Goal: Information Seeking & Learning: Find specific fact

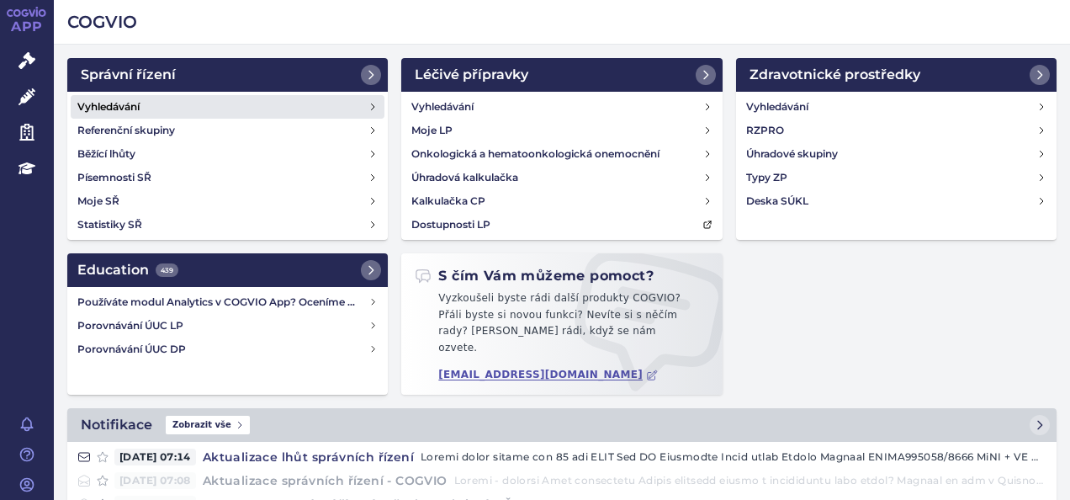
click at [187, 109] on link "Vyhledávání" at bounding box center [228, 107] width 314 height 24
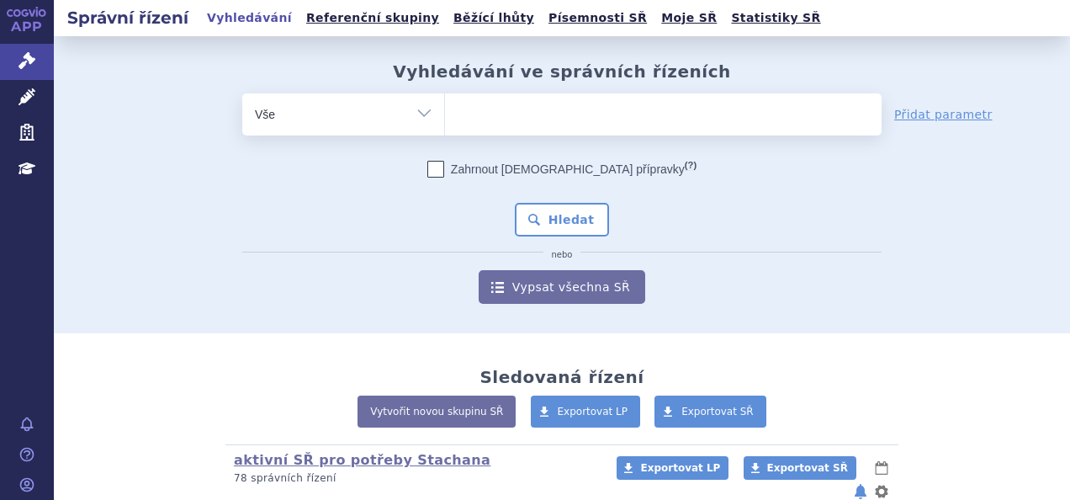
click at [487, 105] on ul at bounding box center [663, 110] width 437 height 35
click at [445, 105] on select at bounding box center [444, 114] width 1 height 42
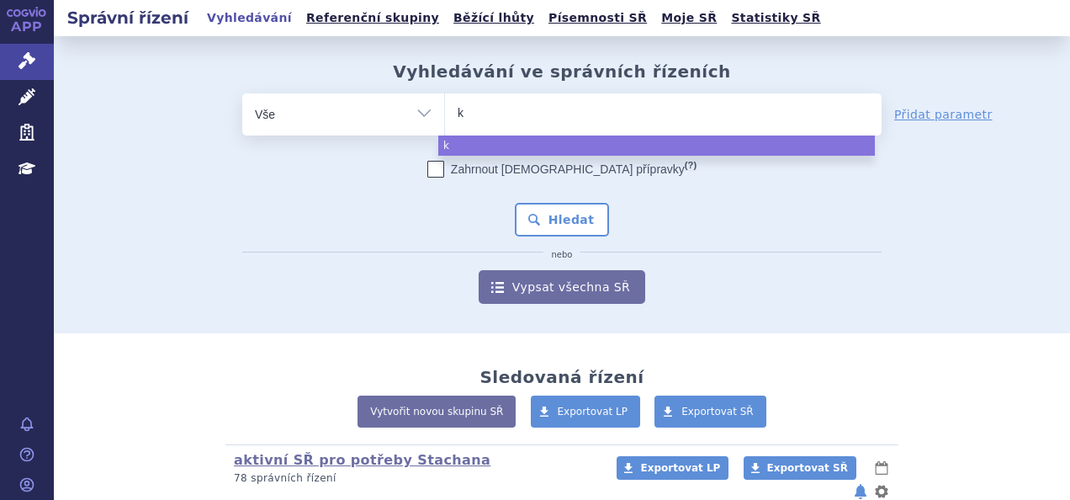
type input "ke"
type input "key"
type input "keytr"
type input "[MEDICAL_DATA]"
select select "[MEDICAL_DATA]"
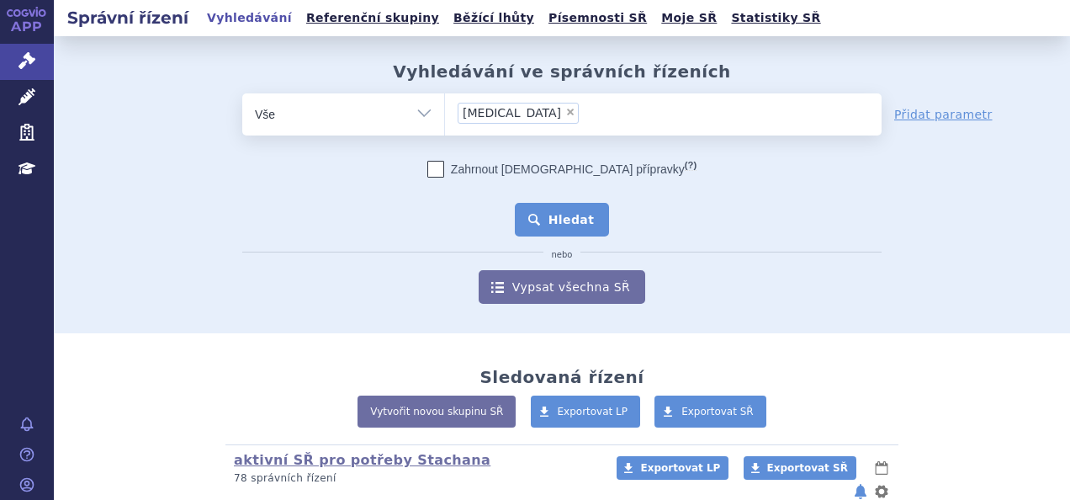
click at [555, 209] on button "Hledat" at bounding box center [562, 220] width 95 height 34
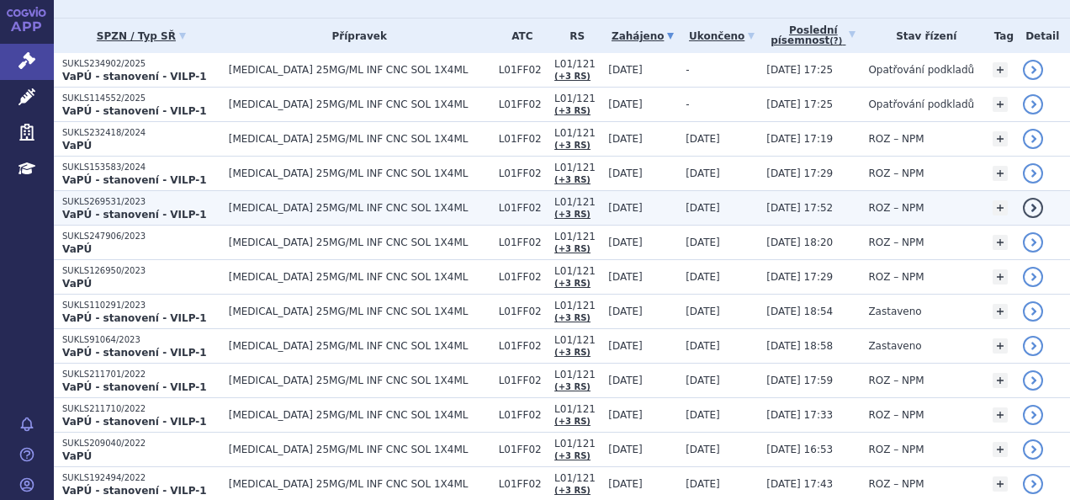
scroll to position [260, 0]
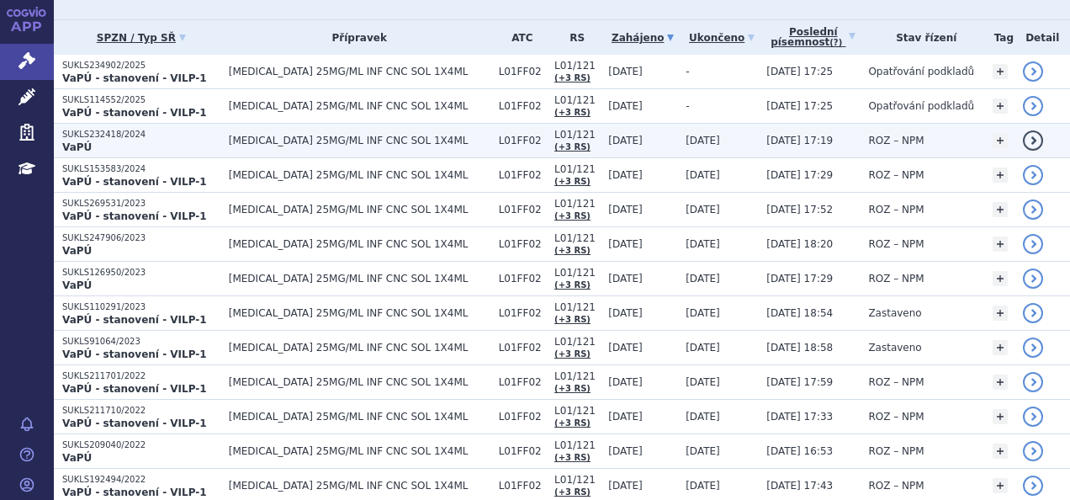
click at [374, 135] on span "[MEDICAL_DATA] 25MG/ML INF CNC SOL 1X4ML" at bounding box center [360, 141] width 262 height 12
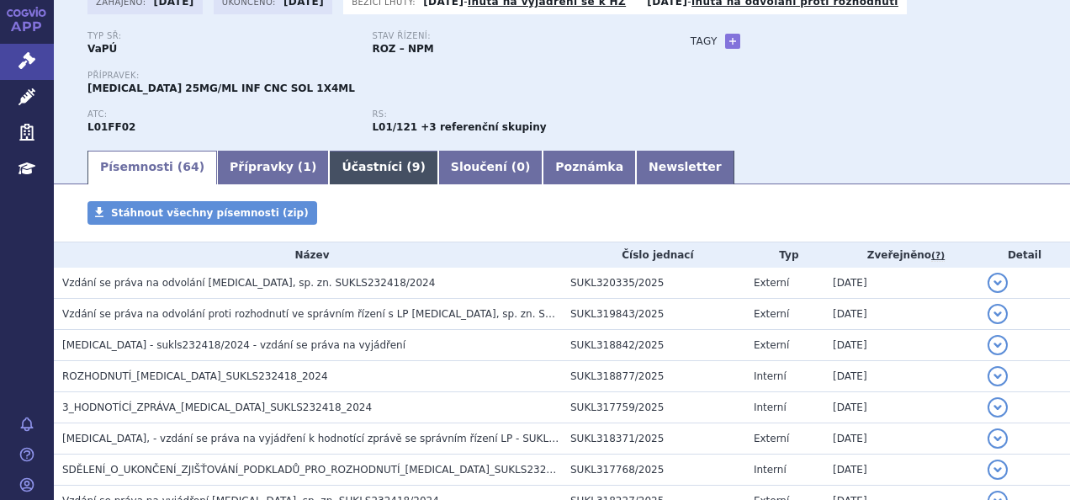
scroll to position [121, 0]
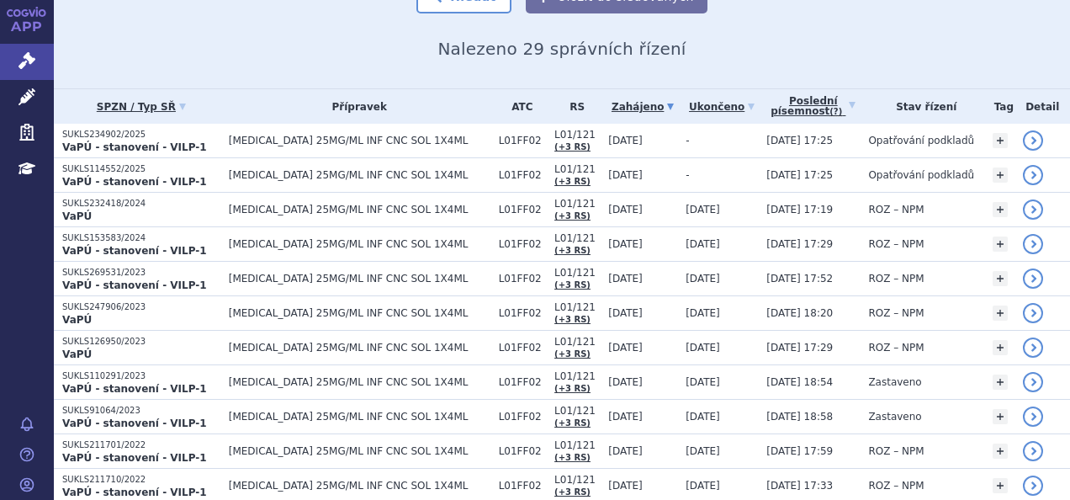
scroll to position [217, 0]
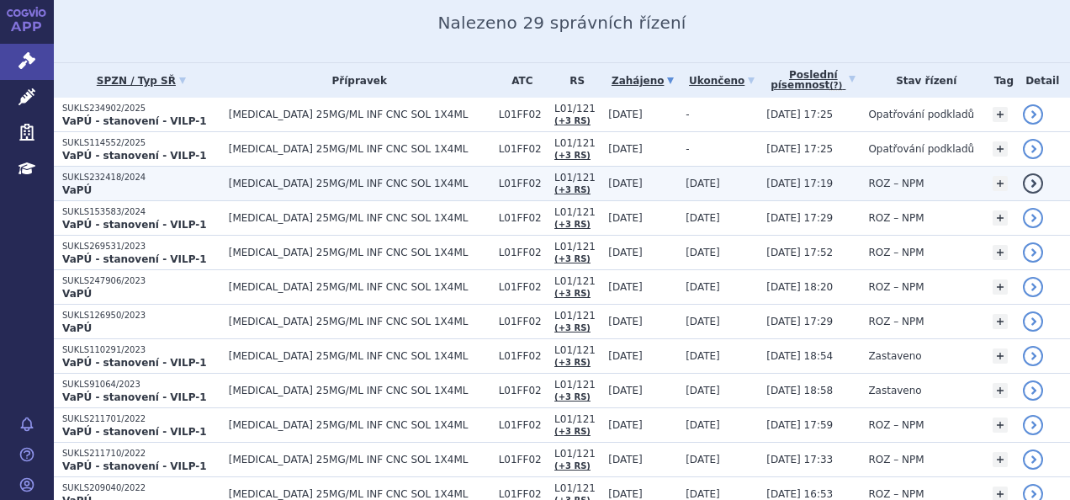
click at [179, 181] on p "SUKLS232418/2024" at bounding box center [141, 178] width 158 height 12
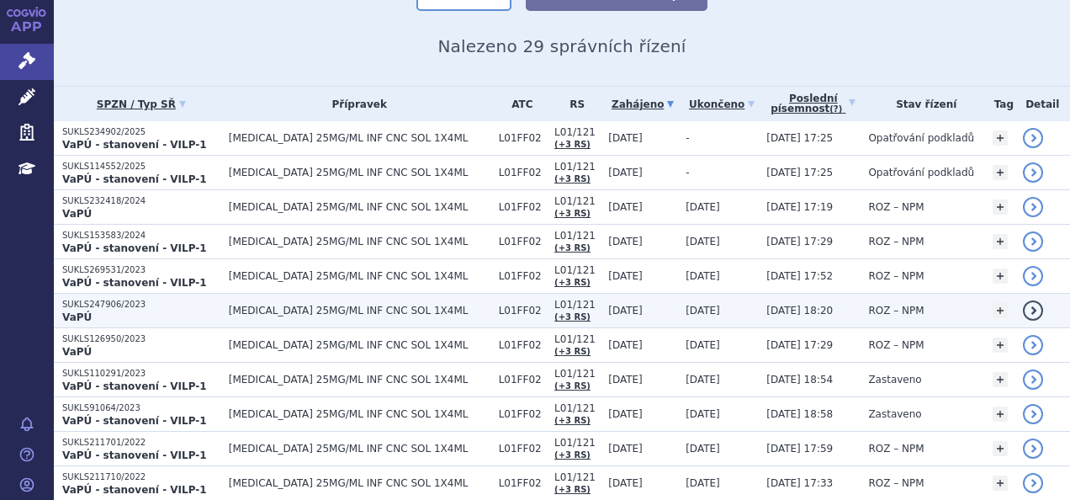
scroll to position [194, 0]
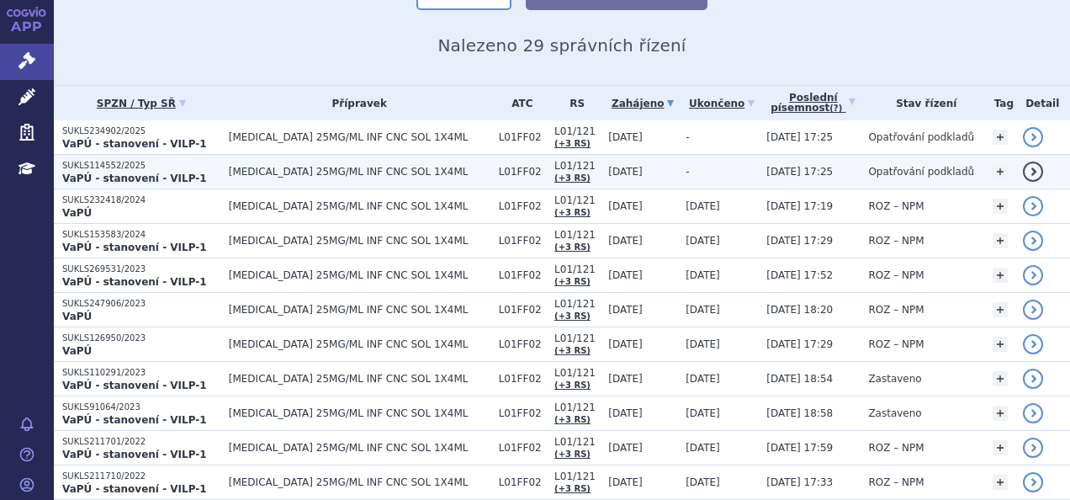
click at [434, 172] on span "[MEDICAL_DATA] 25MG/ML INF CNC SOL 1X4ML" at bounding box center [360, 172] width 262 height 12
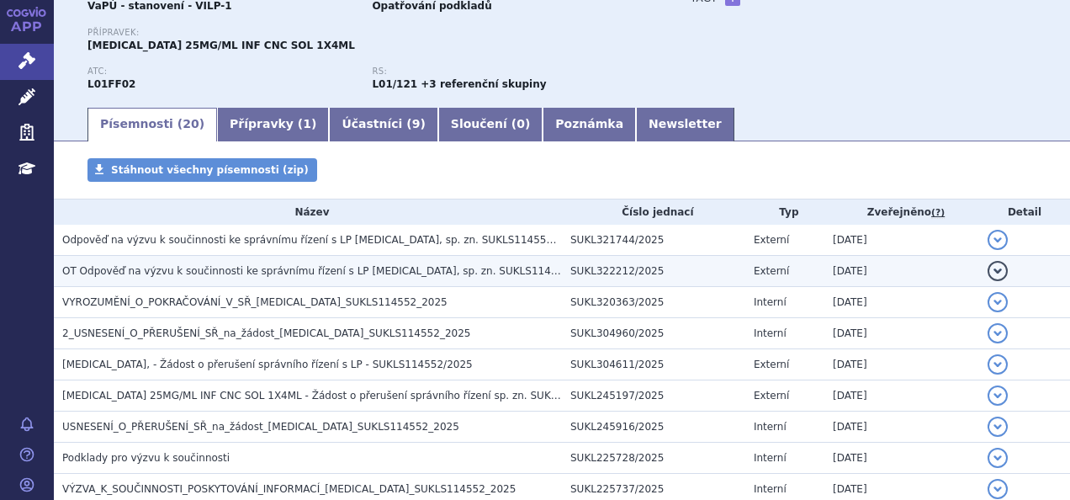
scroll to position [171, 0]
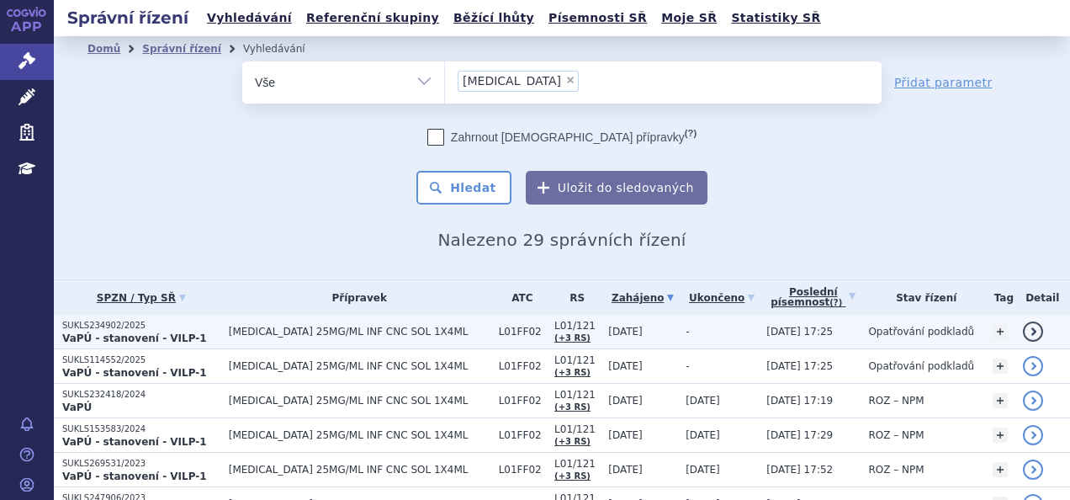
click at [431, 328] on span "[MEDICAL_DATA] 25MG/ML INF CNC SOL 1X4ML" at bounding box center [360, 332] width 262 height 12
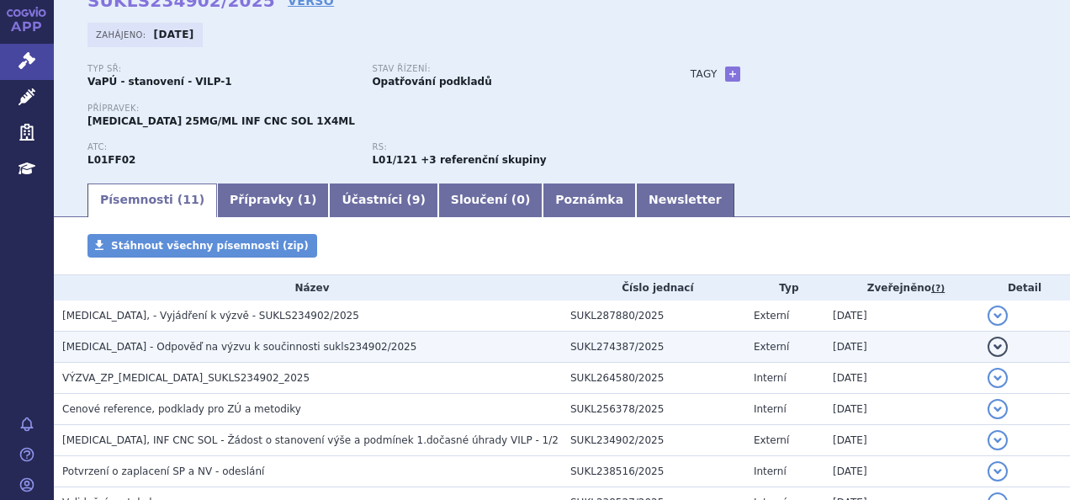
scroll to position [87, 0]
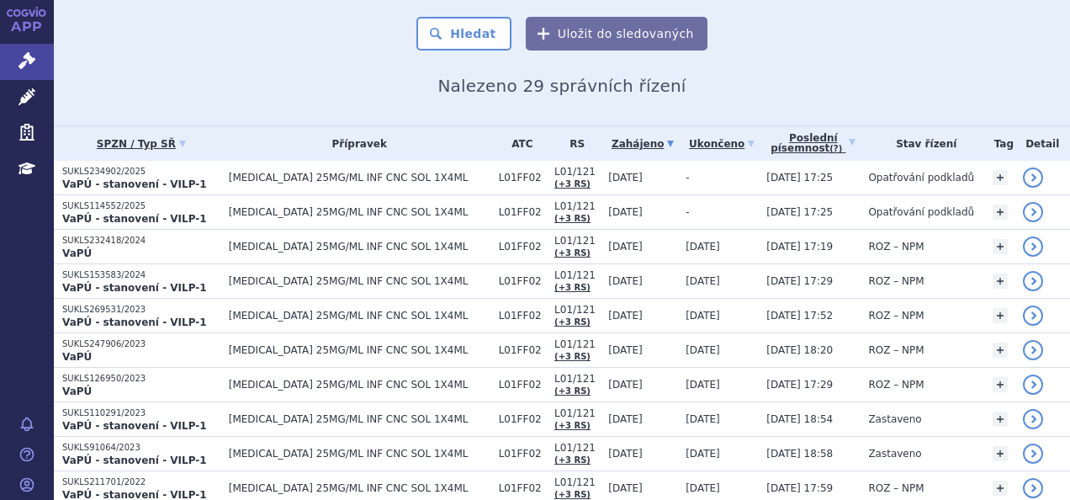
scroll to position [157, 0]
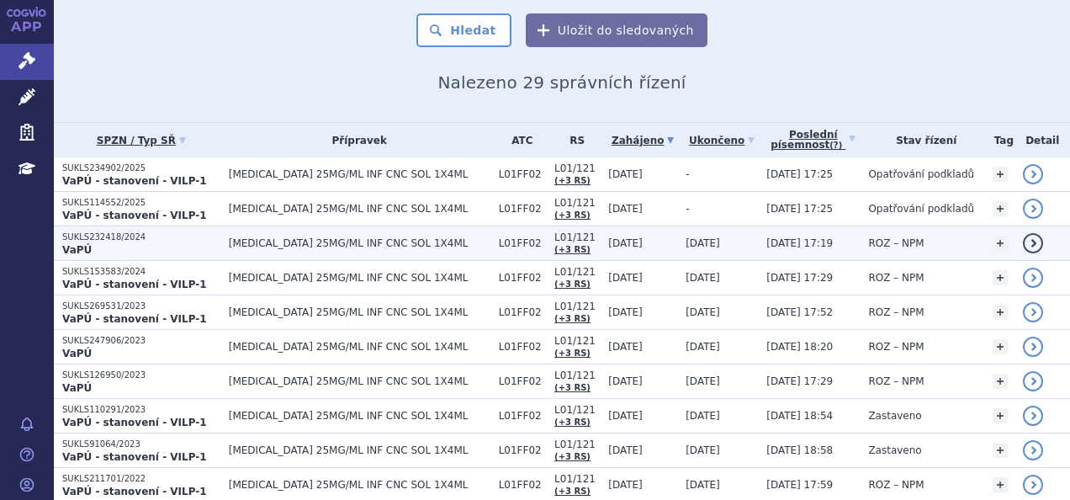
click at [766, 245] on span "[DATE] 17:19" at bounding box center [799, 243] width 66 height 12
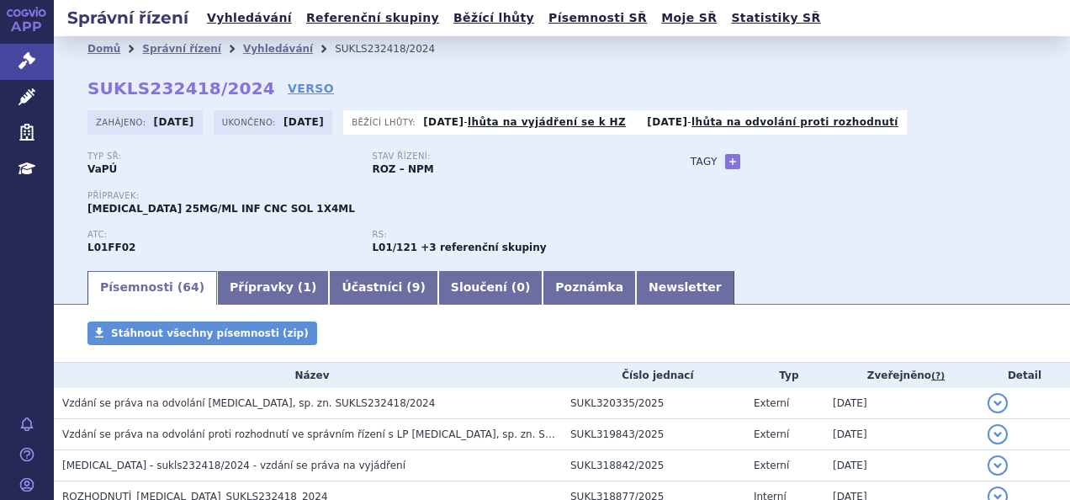
scroll to position [189, 0]
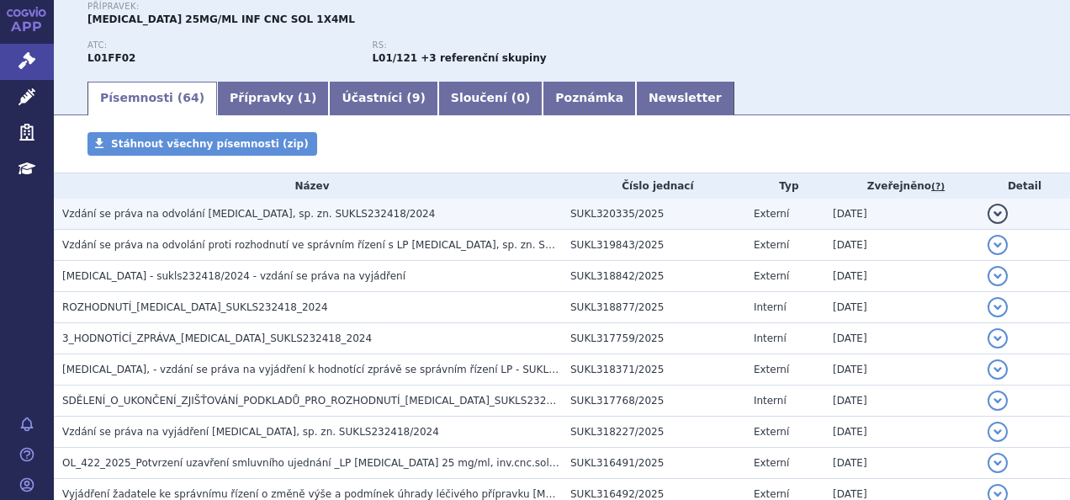
click at [283, 200] on td "Vzdání se práva na odvolání KEYTRUDA, sp. zn. SUKLS232418/2024" at bounding box center [308, 214] width 508 height 31
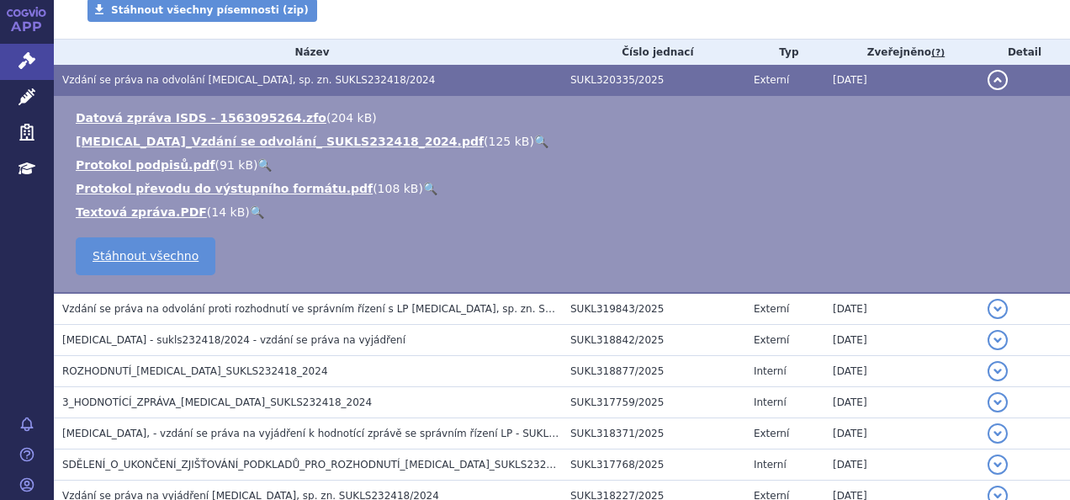
scroll to position [322, 0]
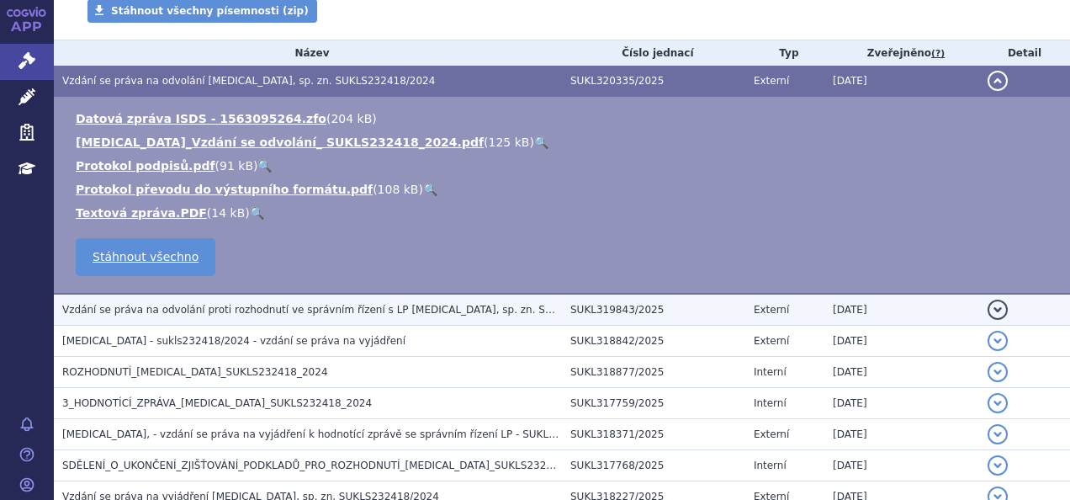
click at [307, 310] on span "Vzdání se práva na odvolání proti rozhodnutí ve správním řízení s LP Keytruda, …" at bounding box center [350, 310] width 576 height 12
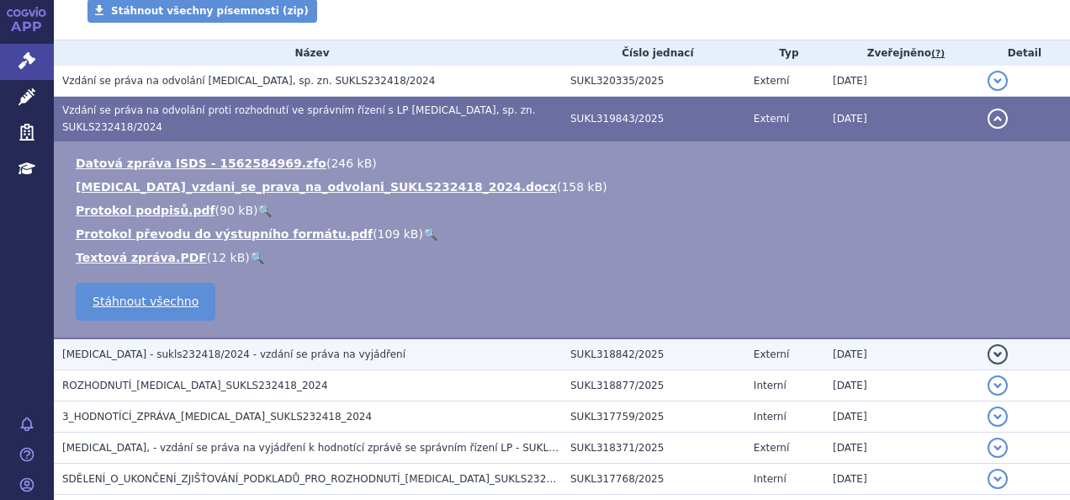
click at [311, 348] on span "KEYTRUDA - sukls232418/2024 - vzdání se práva na vyjádření" at bounding box center [233, 354] width 343 height 12
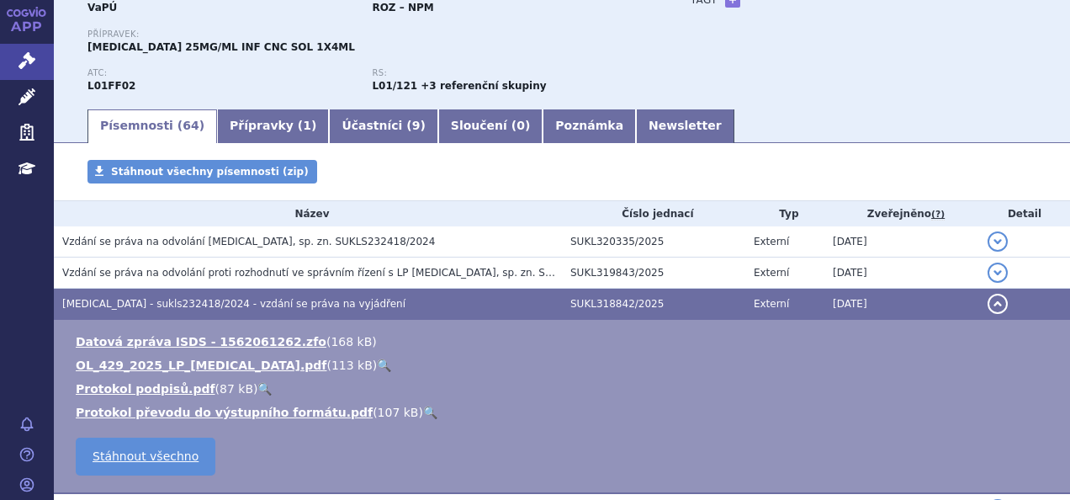
scroll to position [161, 0]
